Goal: Task Accomplishment & Management: Use online tool/utility

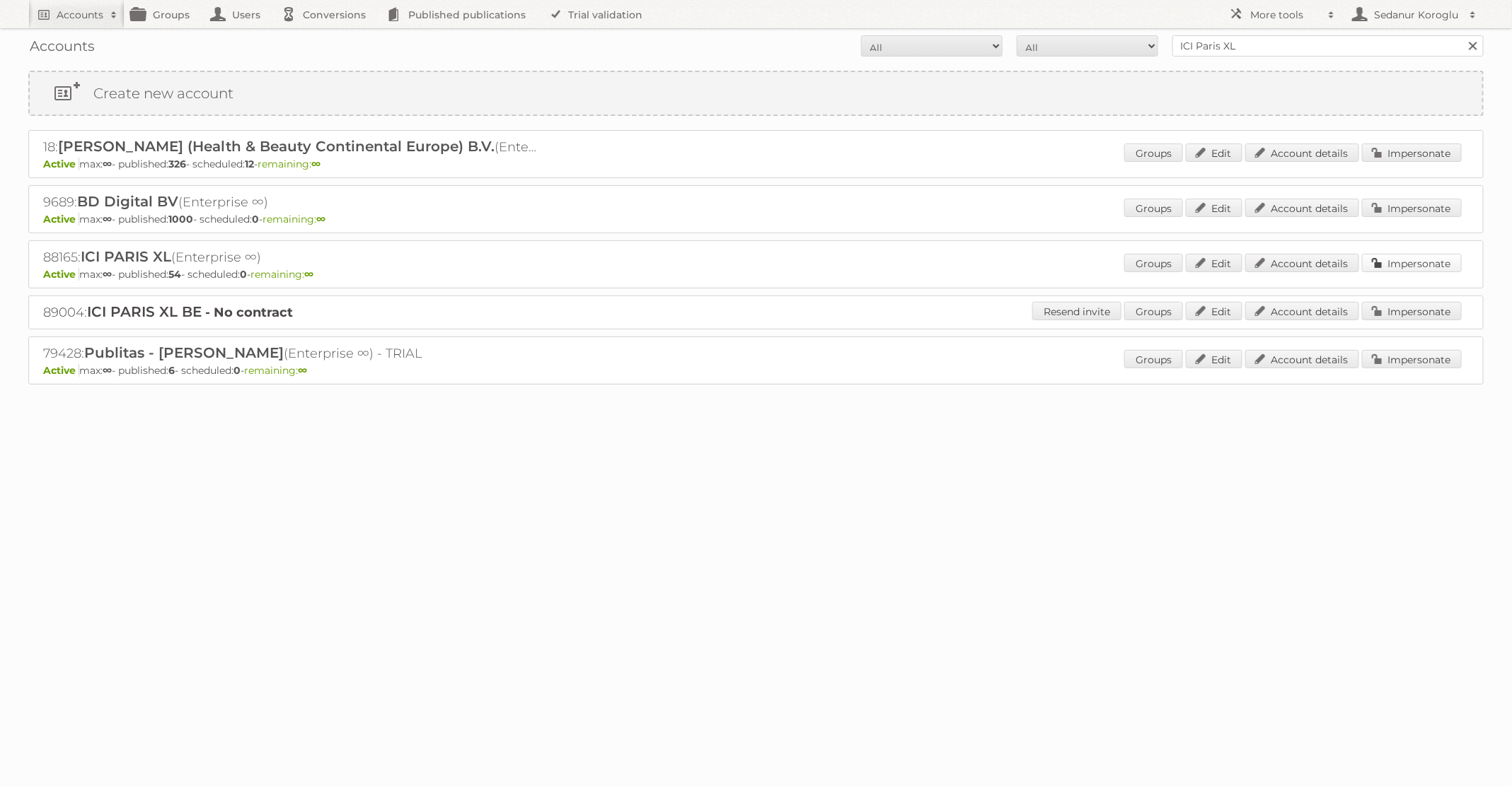
click at [1401, 266] on link "Impersonate" at bounding box center [1412, 263] width 100 height 18
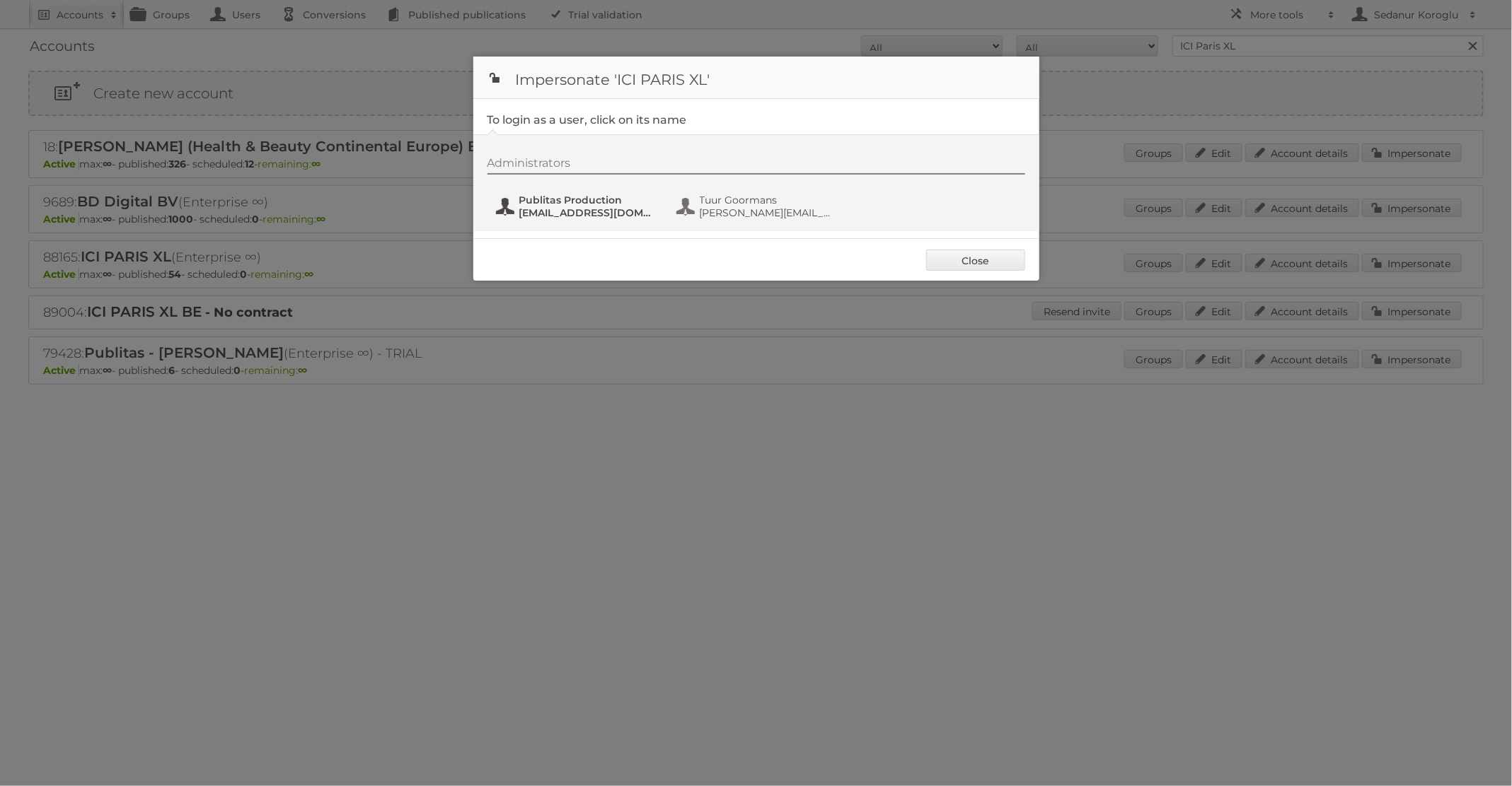
click at [566, 217] on span "fs+iciparisxl@publitas.com" at bounding box center [587, 213] width 137 height 13
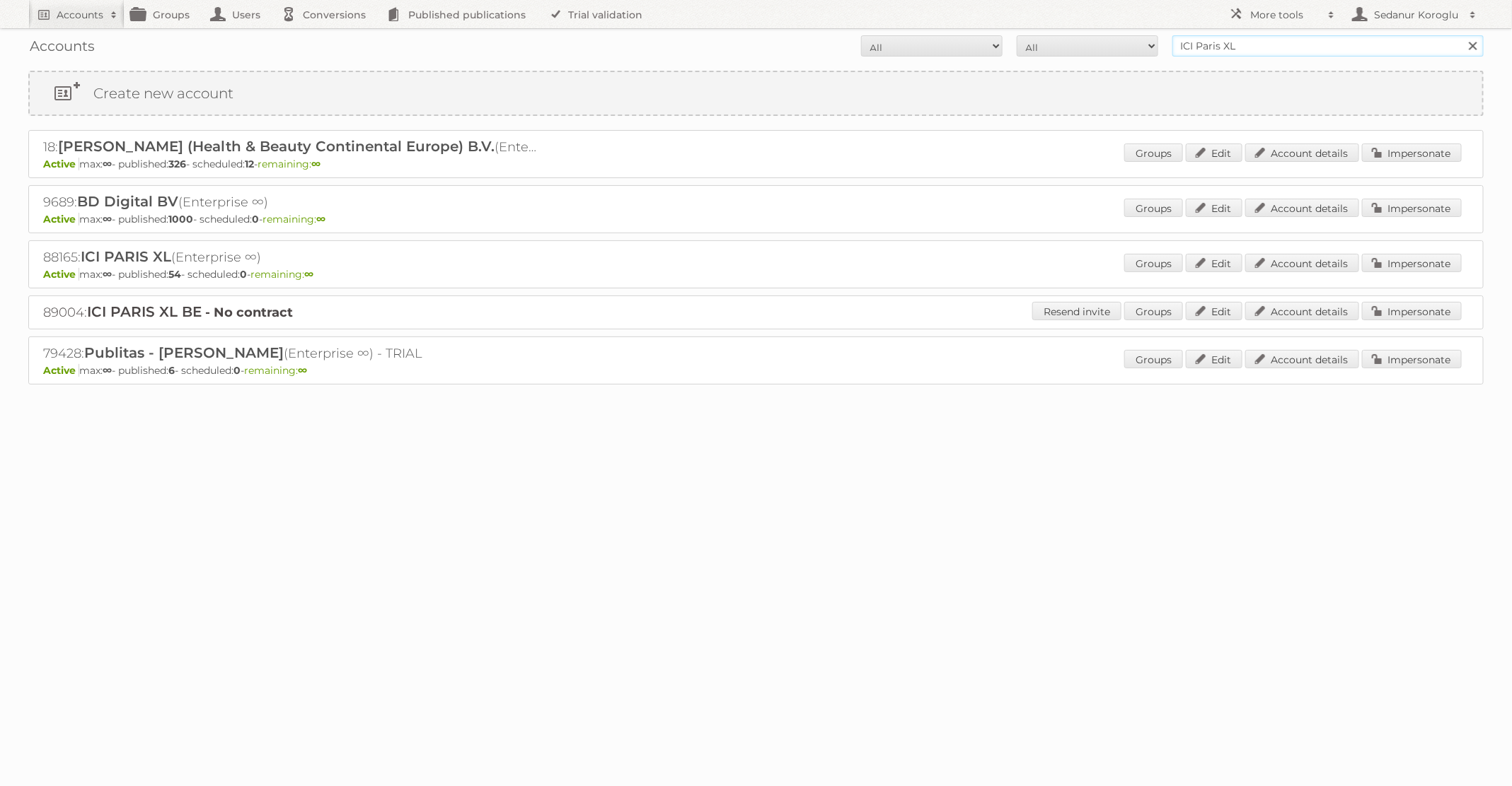
drag, startPoint x: 1251, startPoint y: 47, endPoint x: 1127, endPoint y: 47, distance: 124.0
click at [1127, 47] on form "All Active Expired Pending All Paid Trials Self service ICI Paris XL Search" at bounding box center [756, 45] width 1455 height 21
type input "TFG Media"
click at [1461, 35] on input "Search" at bounding box center [1471, 45] width 21 height 21
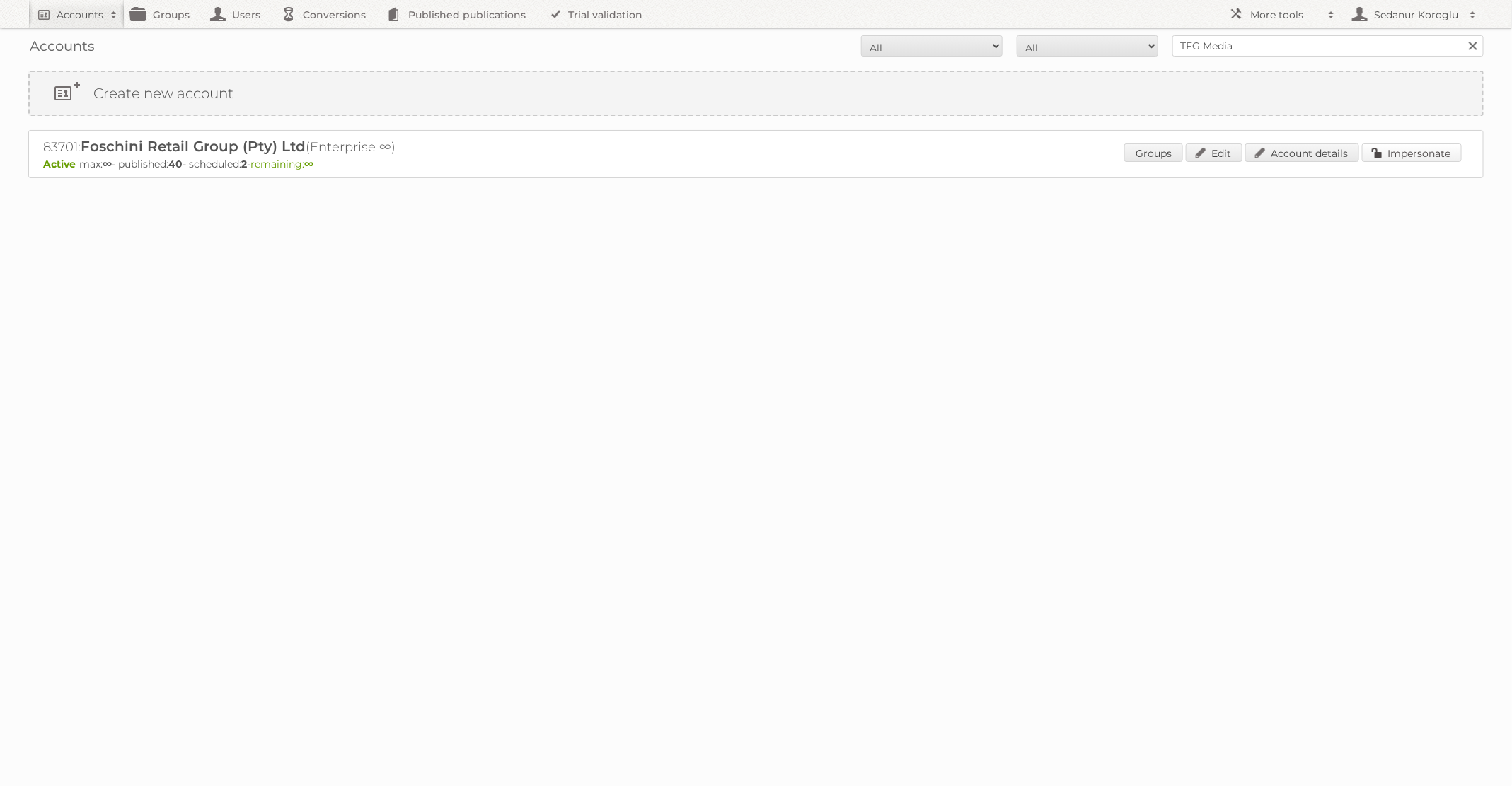
click at [1398, 146] on link "Impersonate" at bounding box center [1412, 153] width 100 height 18
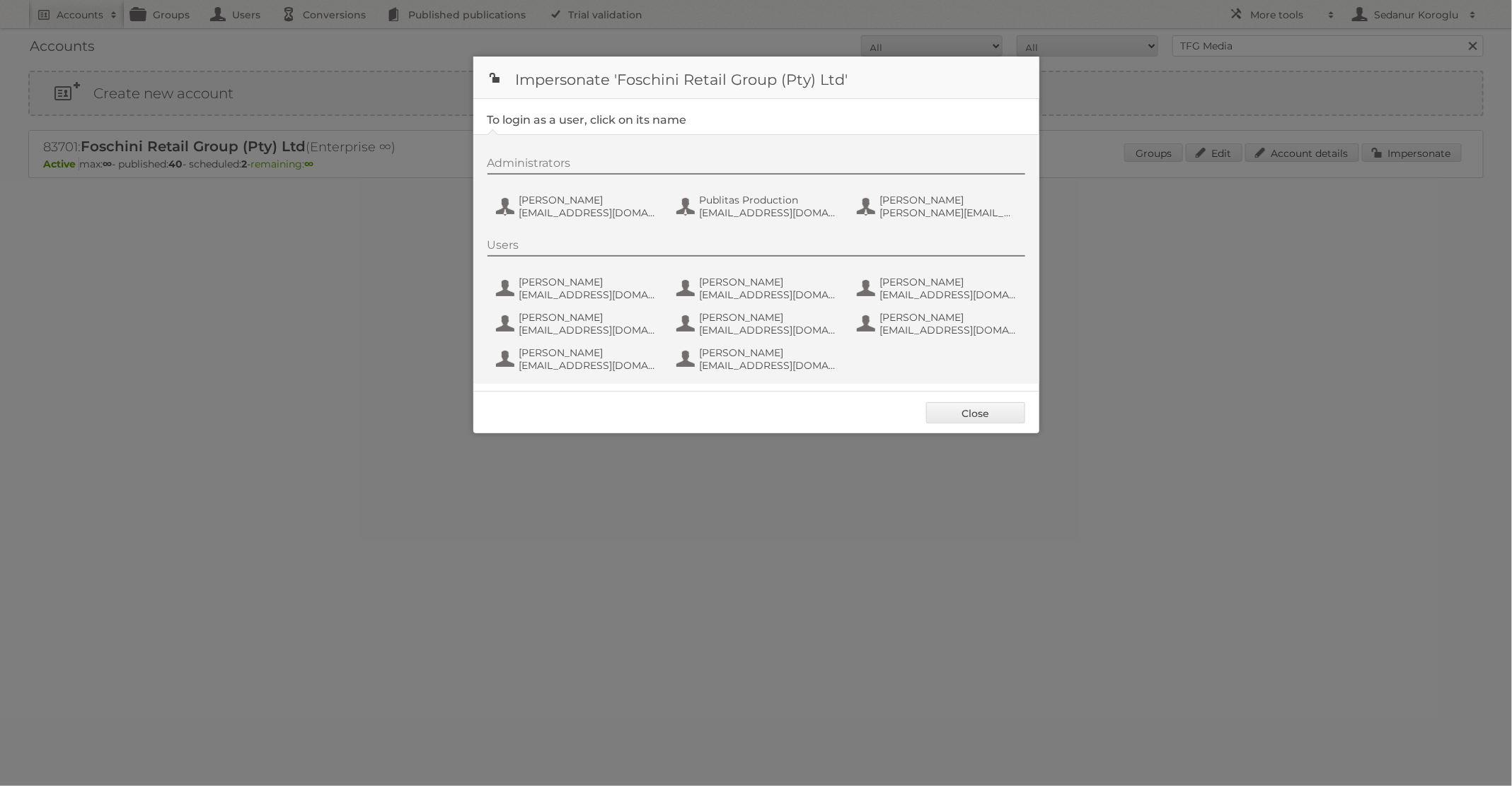
click at [738, 227] on div "Administrators [PERSON_NAME] de Wet [EMAIL_ADDRESS][DOMAIN_NAME] Publitas Produ…" at bounding box center [756, 259] width 566 height 250
click at [731, 202] on span "Publitas Production" at bounding box center [768, 200] width 137 height 13
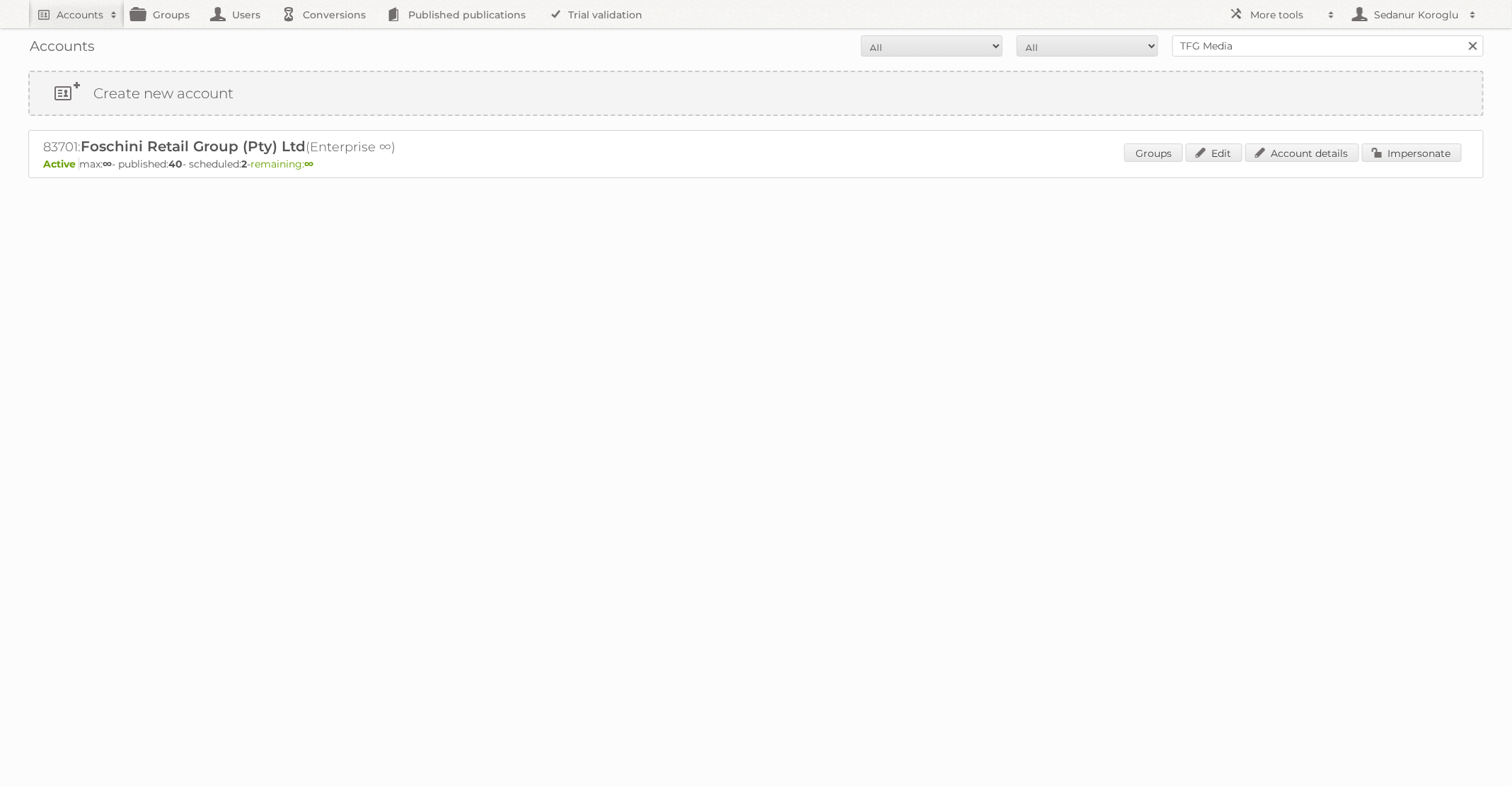
click at [1415, 135] on div "83701: Foschini Retail Group (Pty) Ltd (Enterprise ∞) Active max: ∞ - published…" at bounding box center [756, 154] width 1455 height 48
click at [1417, 144] on link "Impersonate" at bounding box center [1412, 153] width 100 height 18
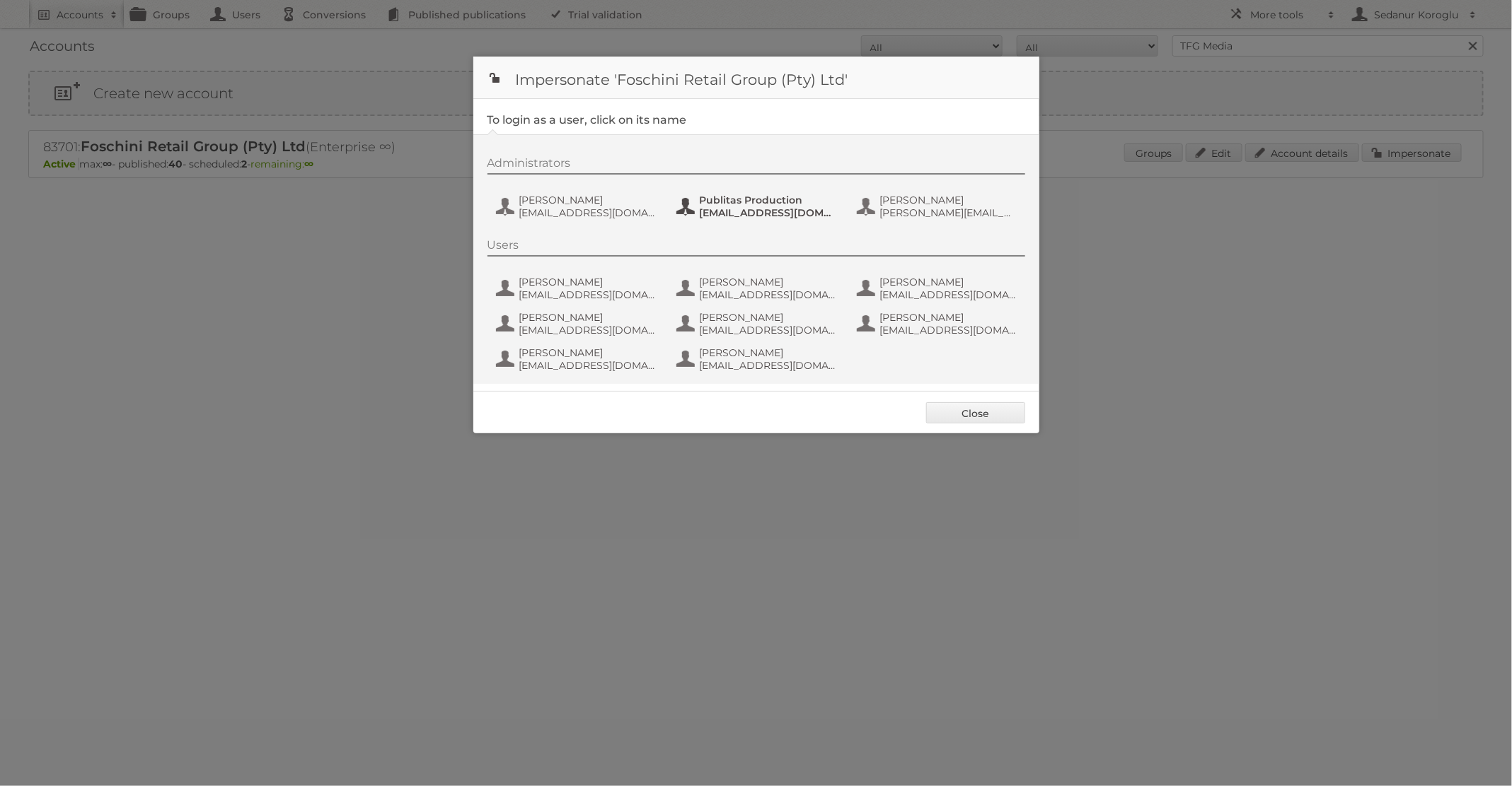
click at [744, 197] on span "Publitas Production" at bounding box center [768, 200] width 137 height 13
